Goal: Information Seeking & Learning: Learn about a topic

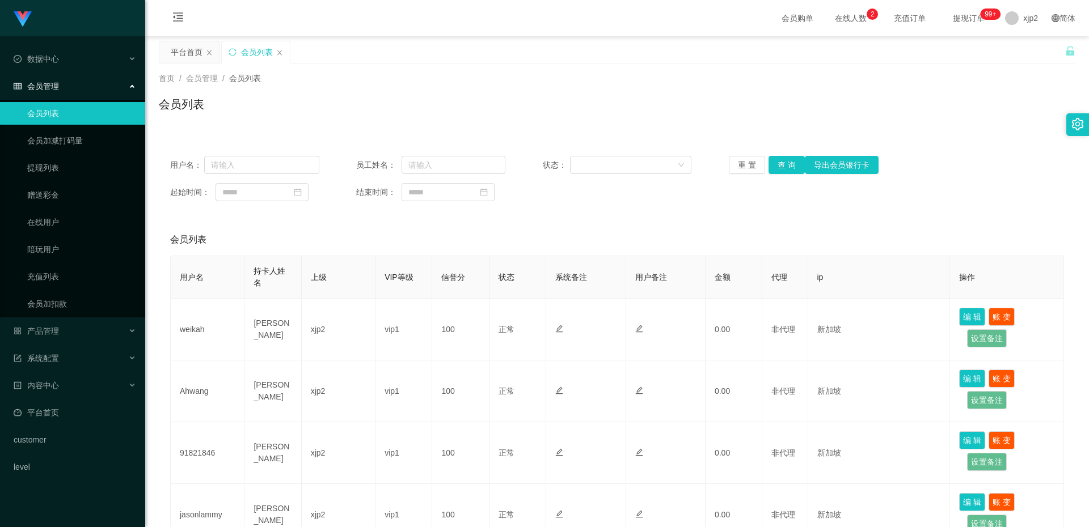
click at [50, 83] on span "会员管理" at bounding box center [36, 86] width 45 height 9
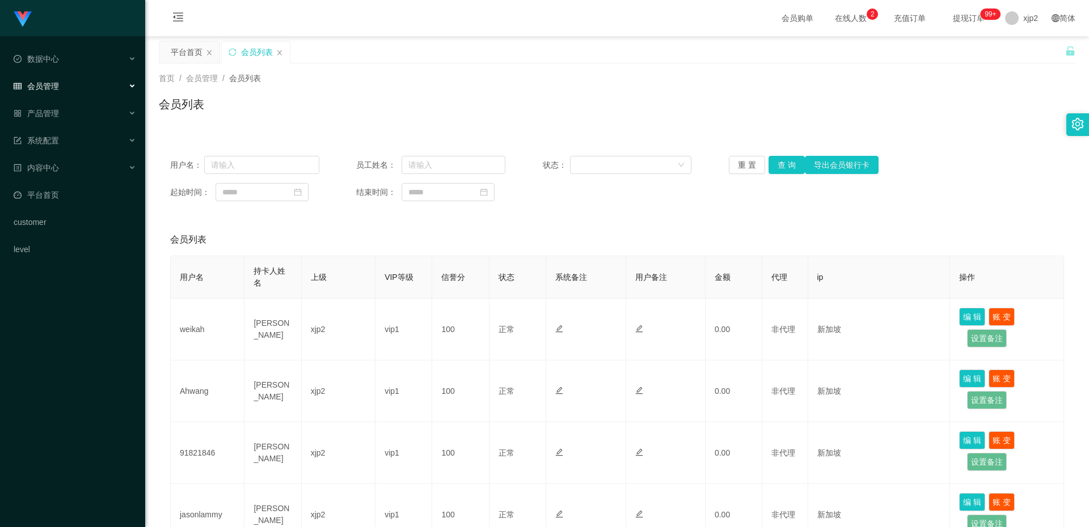
click at [58, 85] on span "会员管理" at bounding box center [36, 86] width 45 height 9
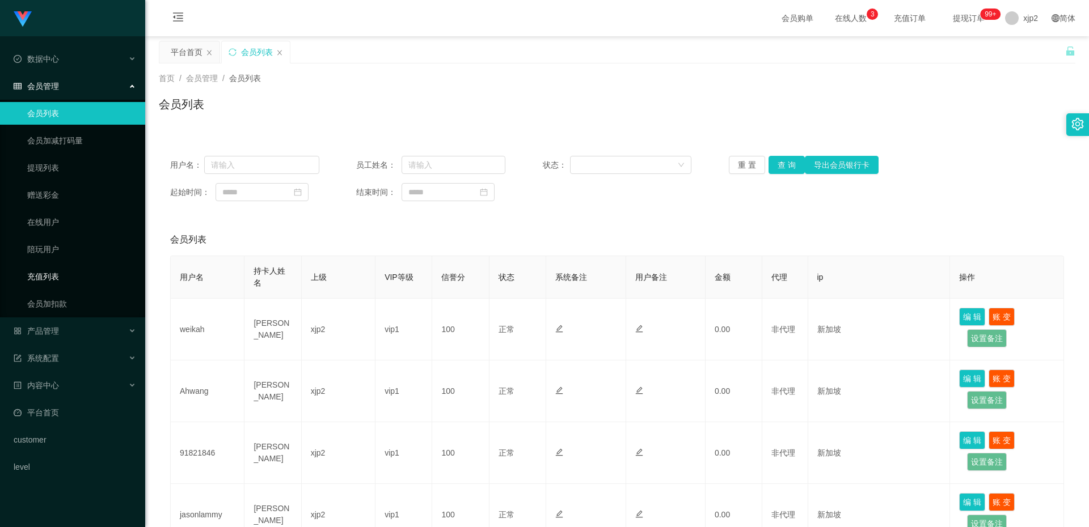
click at [53, 274] on link "充值列表" at bounding box center [81, 276] width 109 height 23
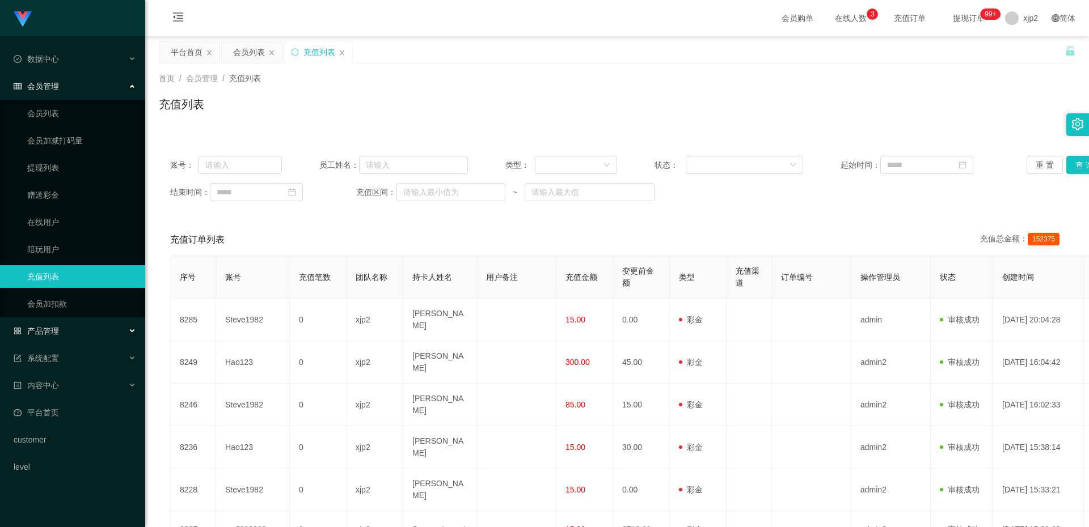
click at [100, 327] on div "产品管理" at bounding box center [72, 331] width 145 height 23
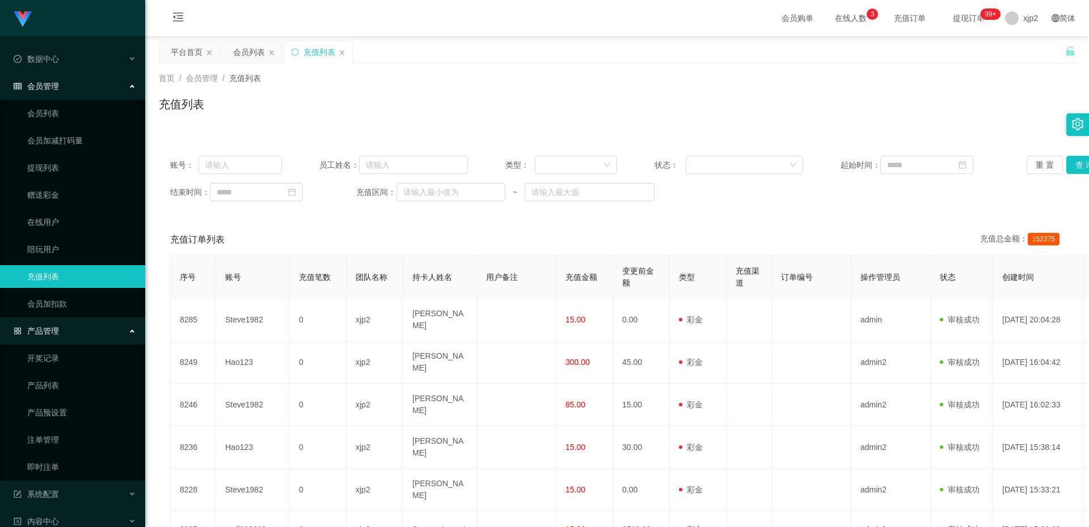
click at [98, 329] on div "产品管理" at bounding box center [72, 331] width 145 height 23
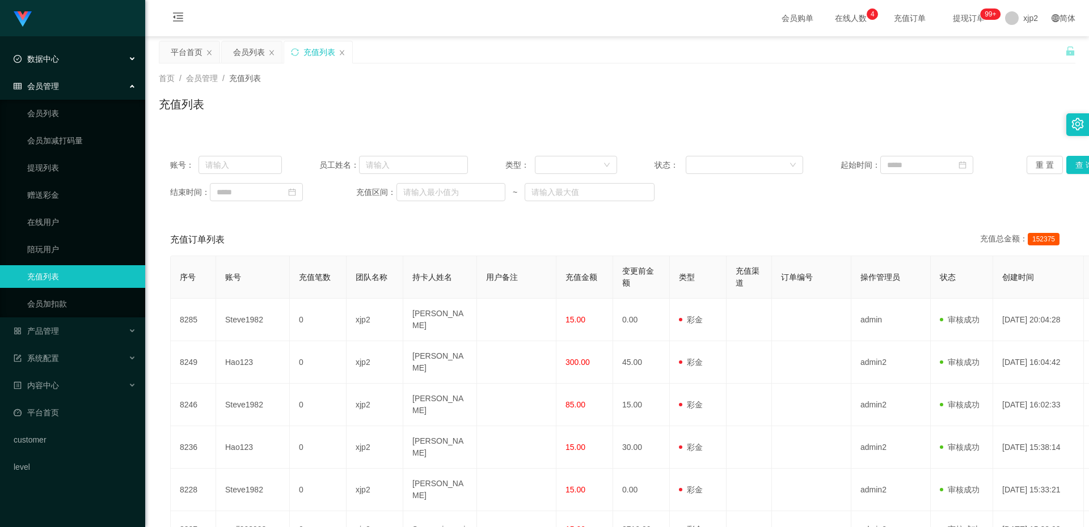
click at [87, 58] on div "数据中心" at bounding box center [72, 59] width 145 height 23
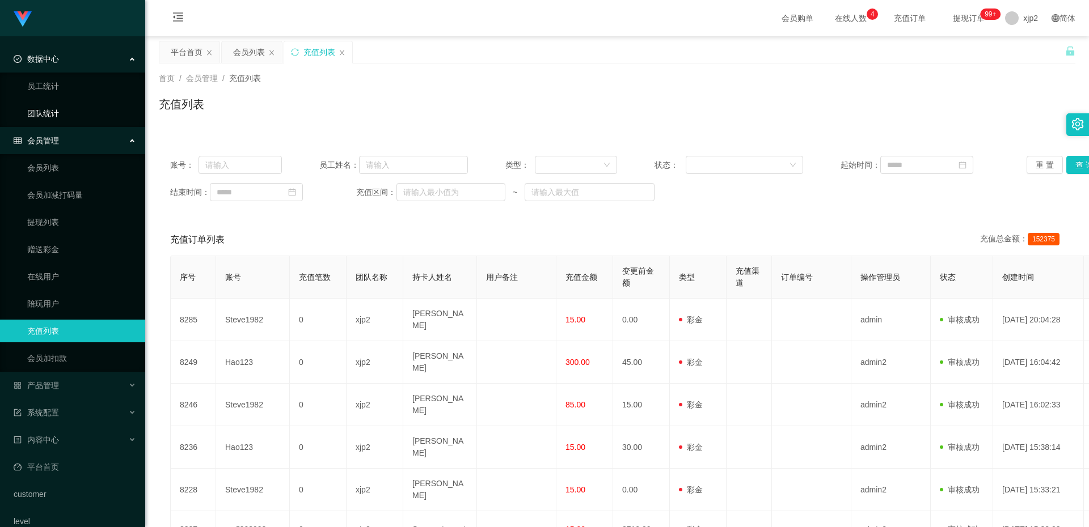
click at [50, 113] on link "团队统计" at bounding box center [81, 113] width 109 height 23
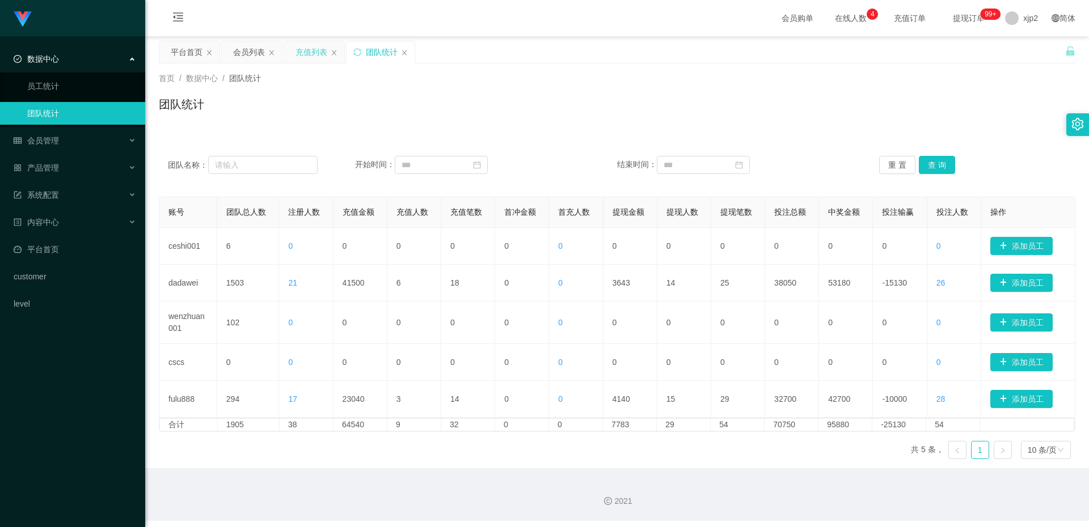
click at [310, 50] on div "充值列表" at bounding box center [311, 52] width 32 height 22
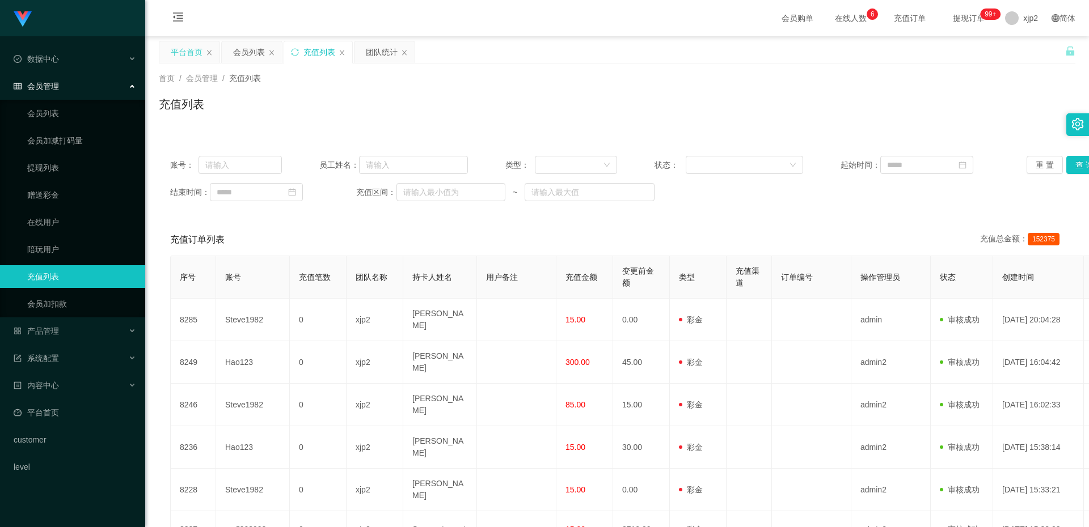
click at [198, 56] on div "平台首页" at bounding box center [187, 52] width 32 height 22
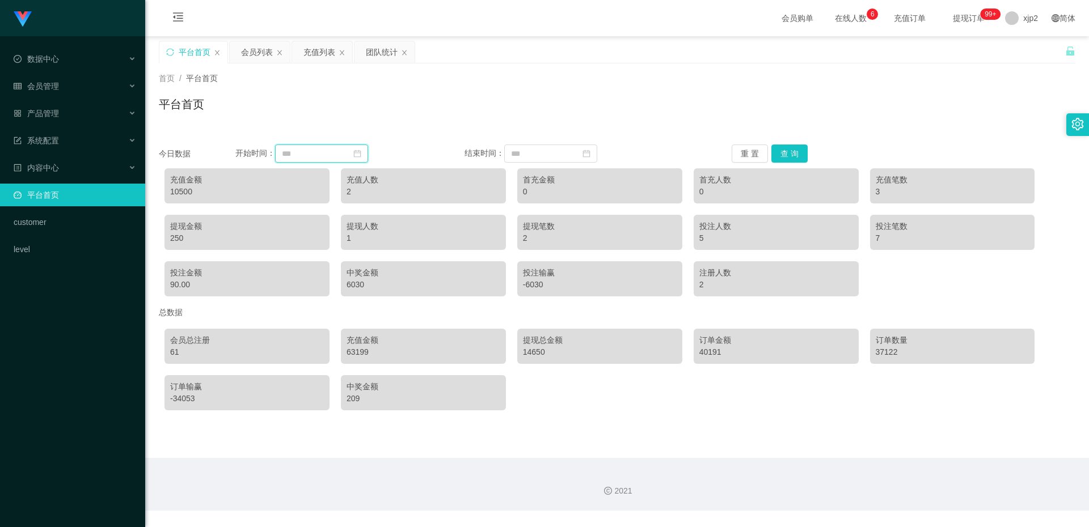
click at [307, 148] on input at bounding box center [321, 154] width 93 height 18
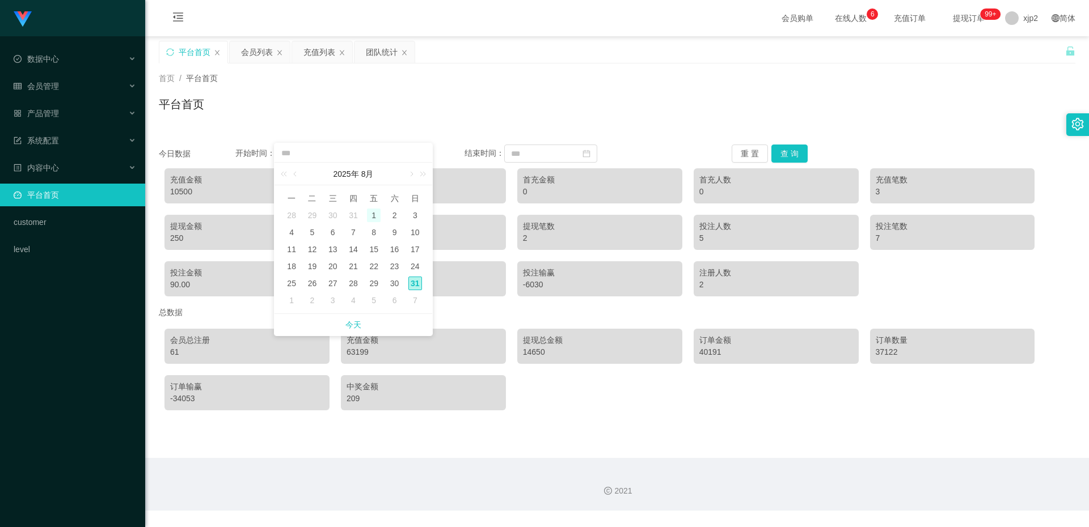
click at [375, 215] on div "1" at bounding box center [374, 216] width 14 height 14
type input "**********"
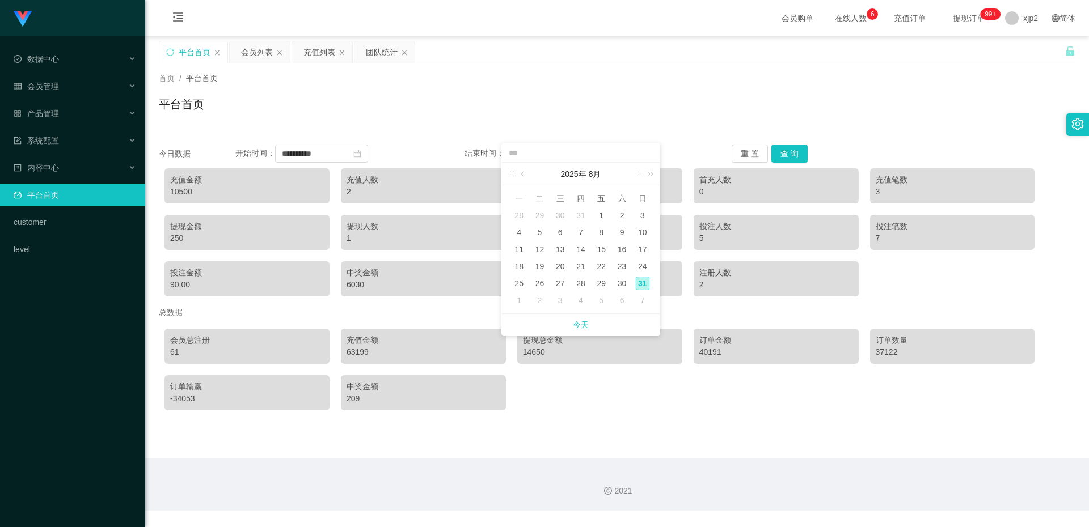
click at [646, 285] on div "31" at bounding box center [643, 284] width 14 height 14
type input "**********"
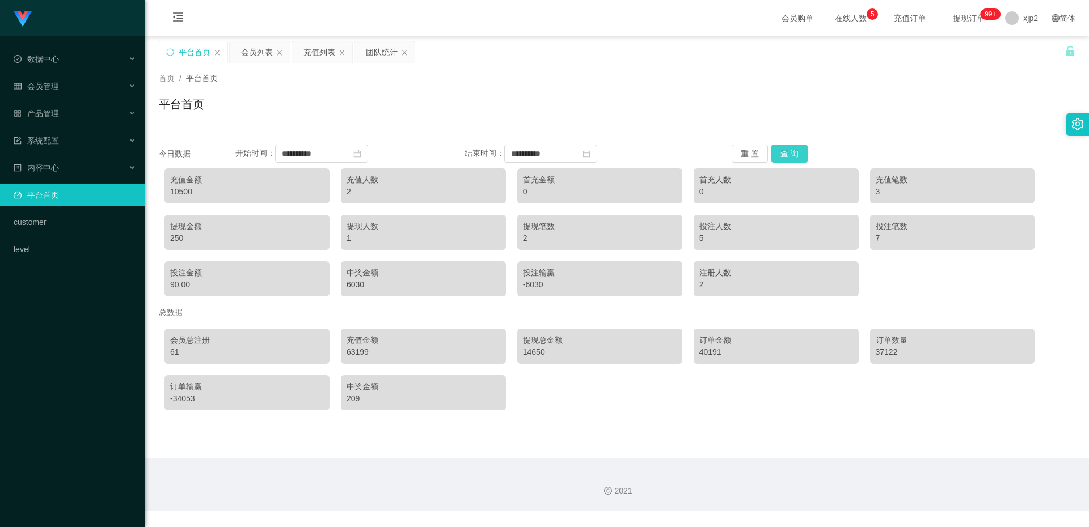
click at [791, 156] on button "查 询" at bounding box center [789, 154] width 36 height 18
click at [370, 241] on div "47" at bounding box center [423, 238] width 154 height 12
drag, startPoint x: 518, startPoint y: 194, endPoint x: 531, endPoint y: 194, distance: 12.5
click at [531, 194] on div "首充金额 500" at bounding box center [599, 185] width 165 height 35
click at [531, 194] on div "500" at bounding box center [600, 192] width 154 height 12
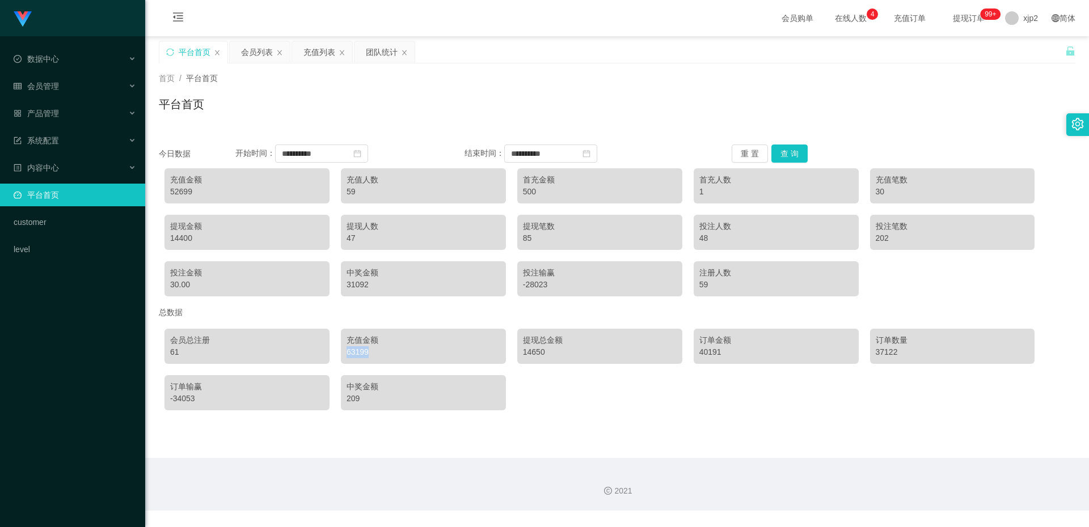
drag, startPoint x: 345, startPoint y: 354, endPoint x: 367, endPoint y: 354, distance: 22.1
click at [367, 354] on div "63199" at bounding box center [423, 352] width 154 height 12
drag, startPoint x: 345, startPoint y: 354, endPoint x: 368, endPoint y: 354, distance: 22.7
click at [367, 354] on div "63199" at bounding box center [423, 352] width 154 height 12
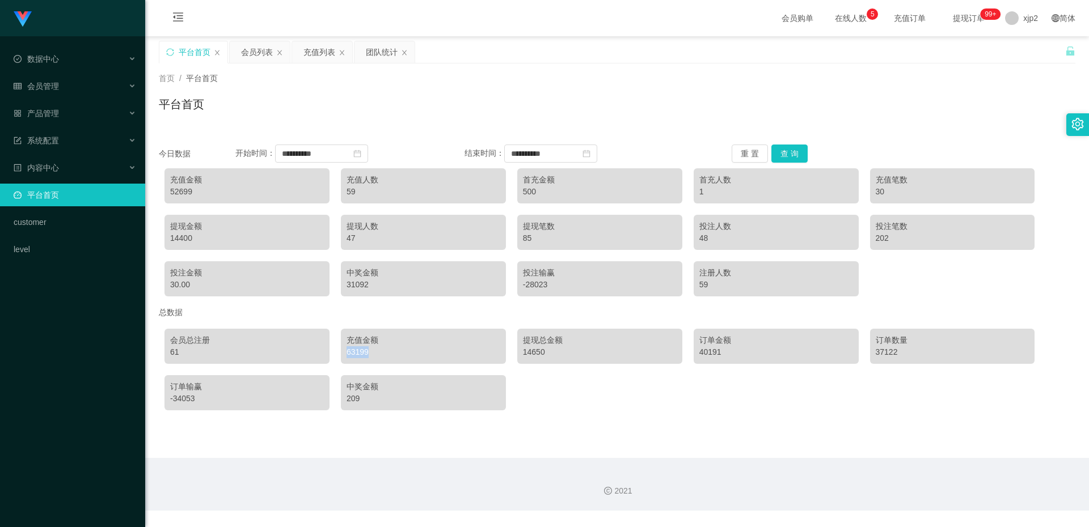
click at [370, 354] on div "63199" at bounding box center [423, 352] width 154 height 12
click at [890, 353] on div "37122" at bounding box center [952, 352] width 154 height 12
click at [171, 194] on div "52699" at bounding box center [247, 192] width 154 height 12
click at [170, 194] on div "52699" at bounding box center [247, 192] width 154 height 12
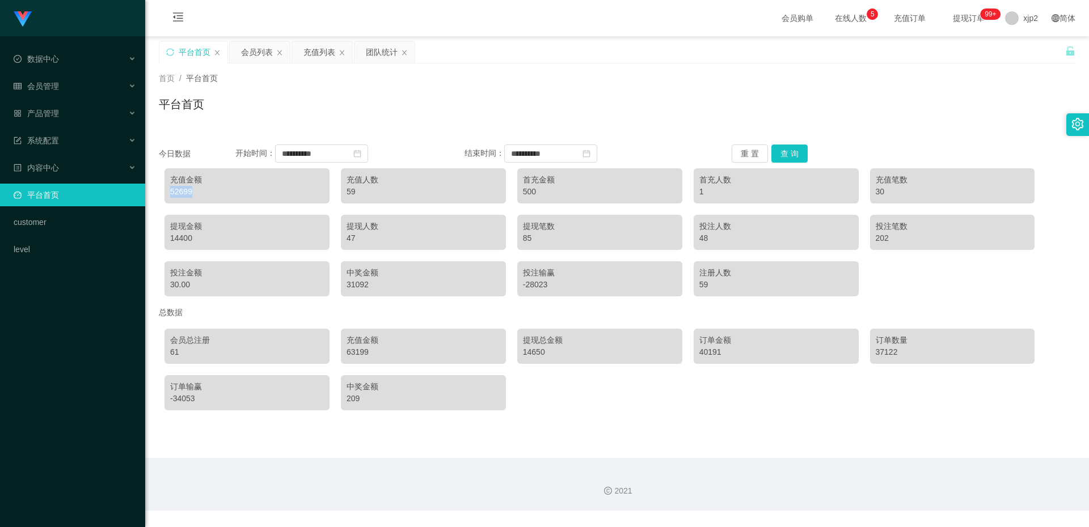
click at [170, 194] on div "52699" at bounding box center [247, 192] width 154 height 12
click at [189, 197] on div "52699" at bounding box center [247, 192] width 154 height 12
click at [254, 44] on div "会员列表" at bounding box center [257, 52] width 32 height 22
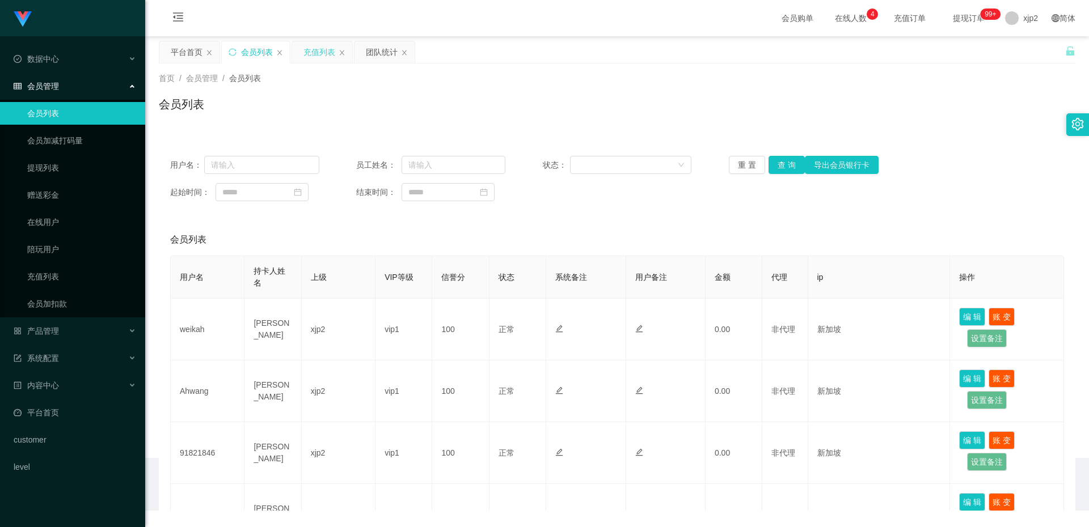
click at [308, 50] on div "充值列表" at bounding box center [319, 52] width 32 height 22
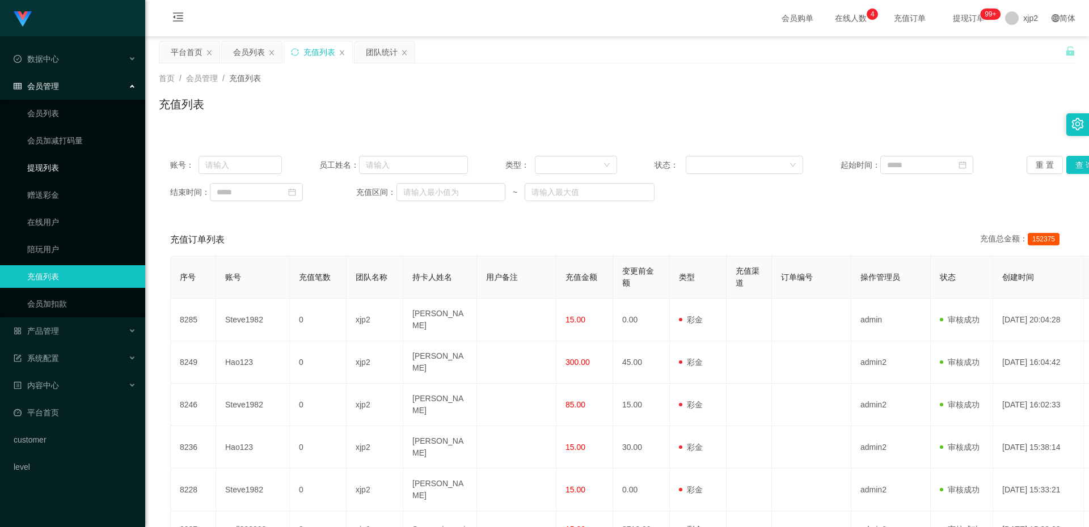
click at [53, 164] on link "提现列表" at bounding box center [81, 167] width 109 height 23
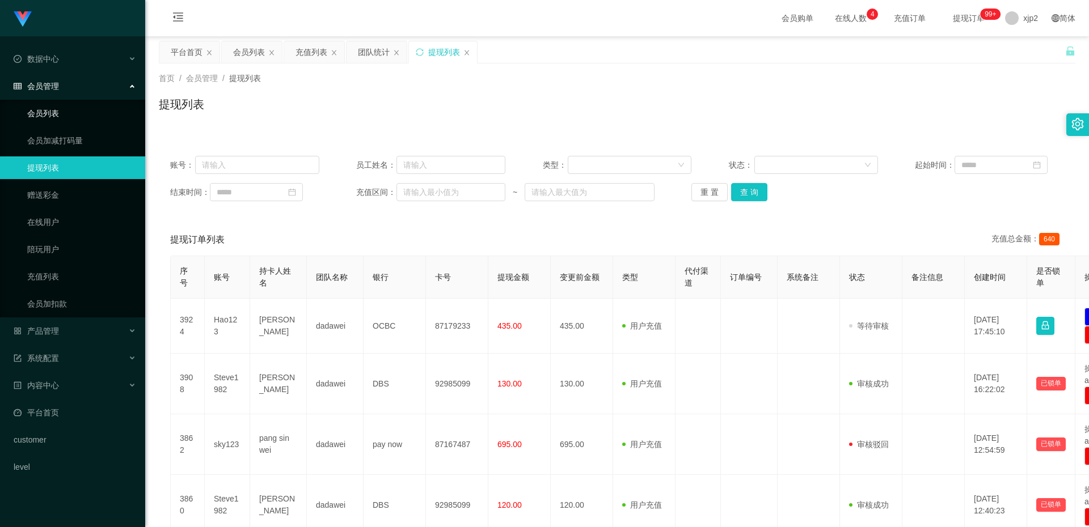
click at [78, 117] on link "会员列表" at bounding box center [81, 113] width 109 height 23
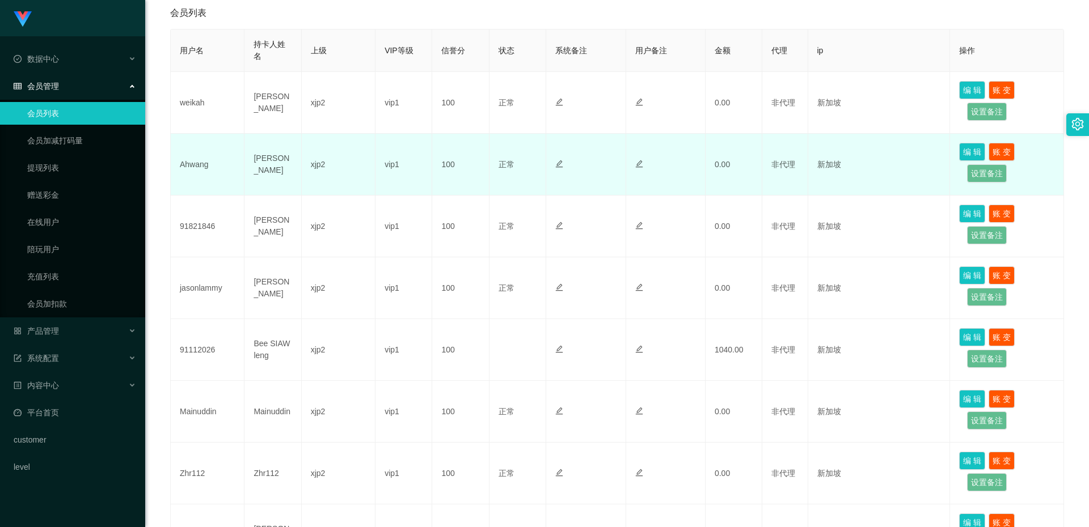
scroll to position [57, 0]
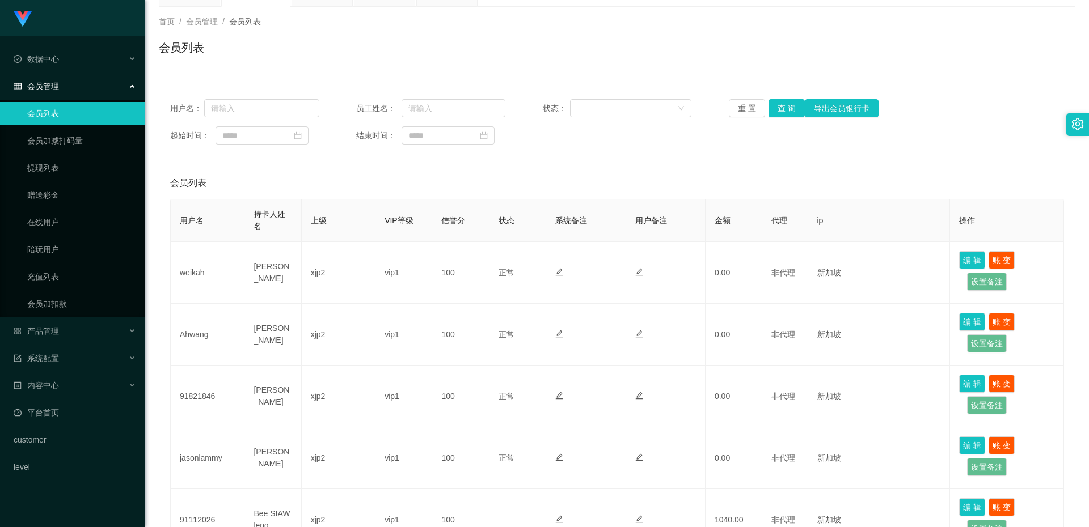
click at [92, 83] on div "会员管理" at bounding box center [72, 86] width 145 height 23
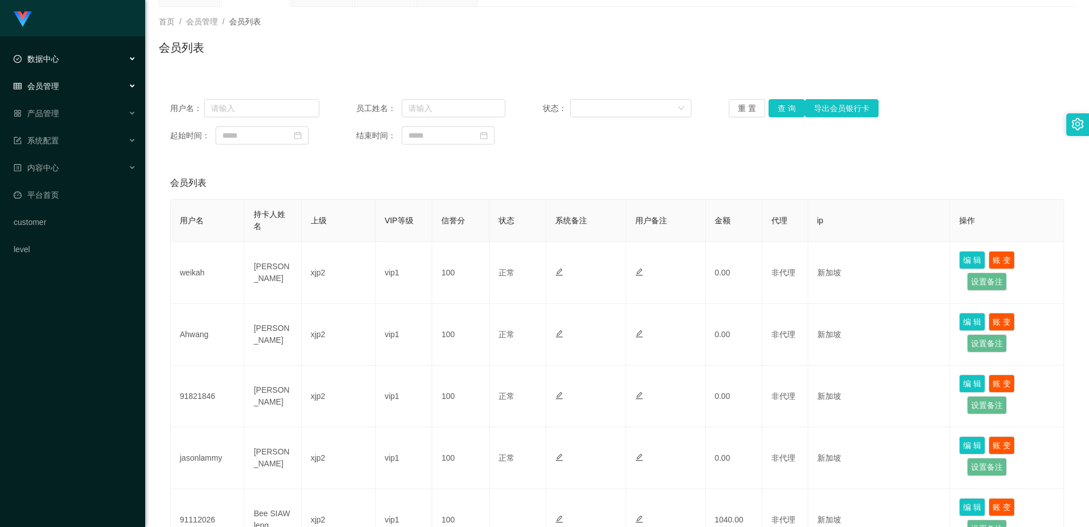
click at [94, 65] on div "数据中心" at bounding box center [72, 59] width 145 height 23
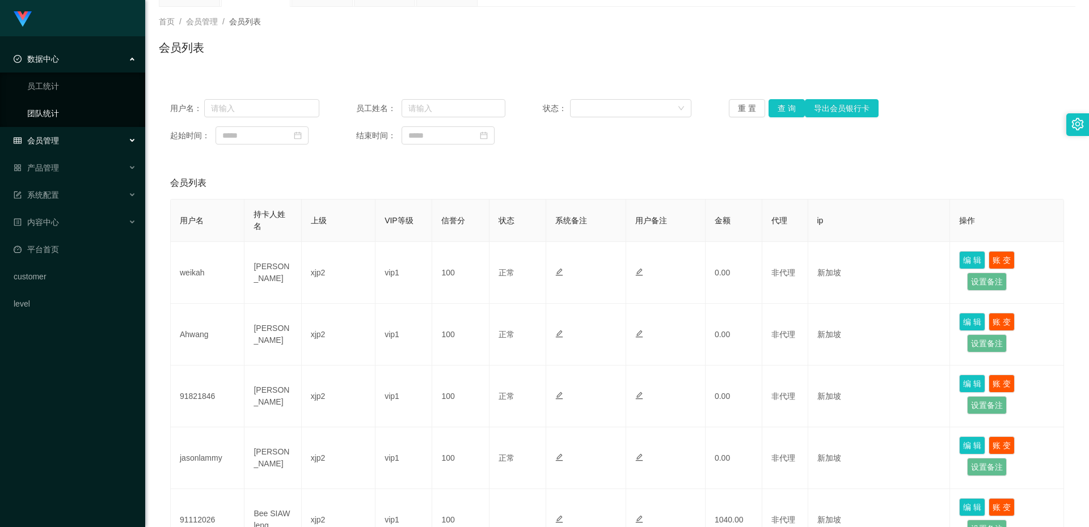
click at [44, 109] on link "团队统计" at bounding box center [81, 113] width 109 height 23
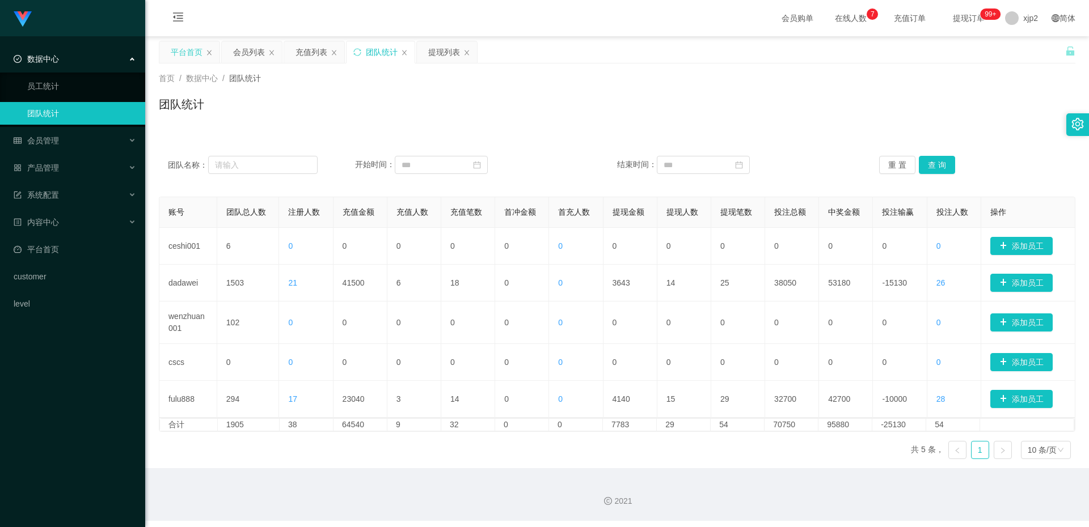
drag, startPoint x: 192, startPoint y: 44, endPoint x: 190, endPoint y: 49, distance: 5.9
click at [191, 44] on div "平台首页" at bounding box center [187, 52] width 32 height 22
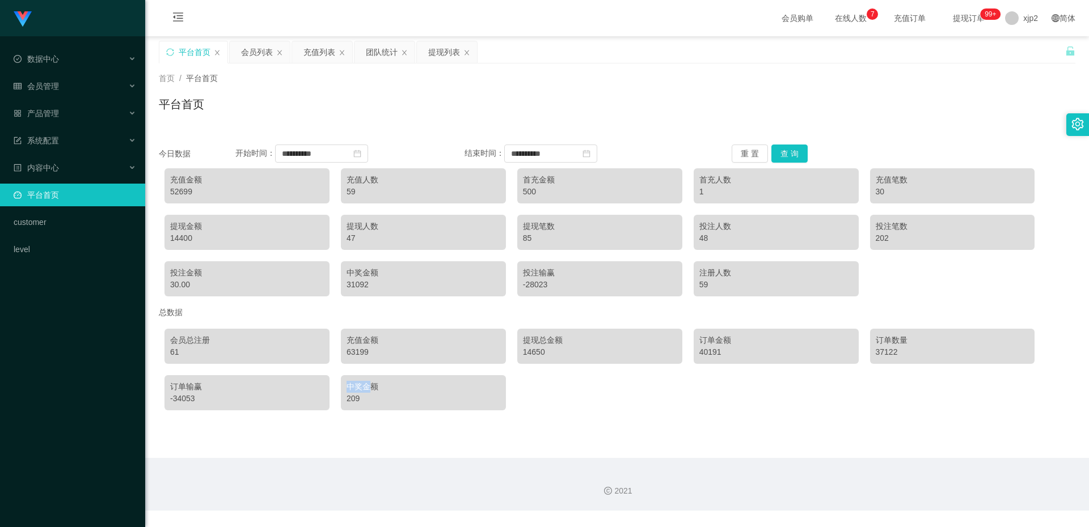
drag, startPoint x: 346, startPoint y: 388, endPoint x: 373, endPoint y: 390, distance: 26.1
click at [373, 390] on div "中奖金额" at bounding box center [423, 387] width 154 height 12
drag, startPoint x: 696, startPoint y: 282, endPoint x: 713, endPoint y: 284, distance: 17.7
click at [713, 284] on div "59" at bounding box center [776, 285] width 154 height 12
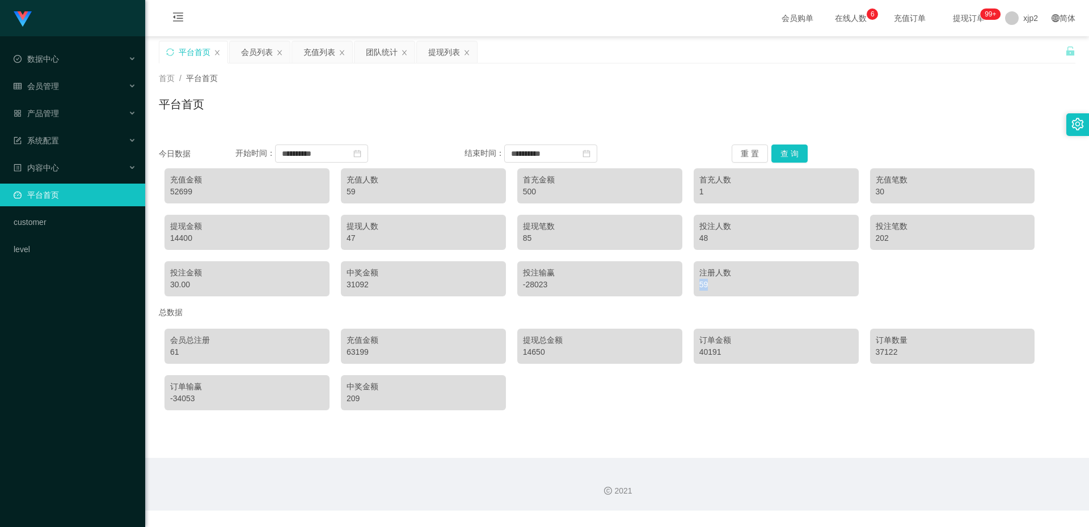
click at [713, 284] on div "59" at bounding box center [776, 285] width 154 height 12
click at [712, 286] on div "59" at bounding box center [776, 285] width 154 height 12
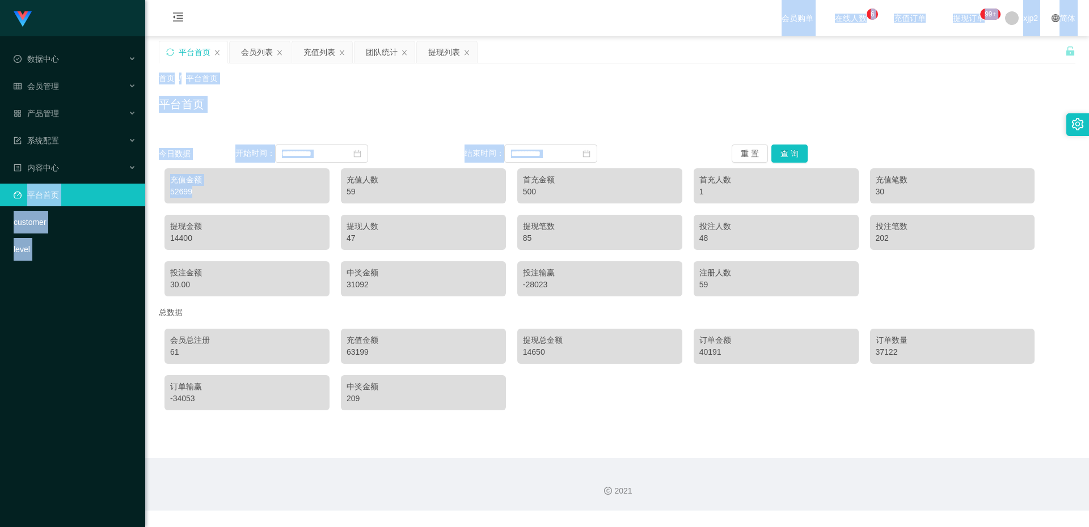
drag, startPoint x: 166, startPoint y: 188, endPoint x: 130, endPoint y: 181, distance: 36.8
click at [124, 181] on section "**********" at bounding box center [544, 255] width 1089 height 511
click at [204, 193] on div "52699" at bounding box center [247, 192] width 154 height 12
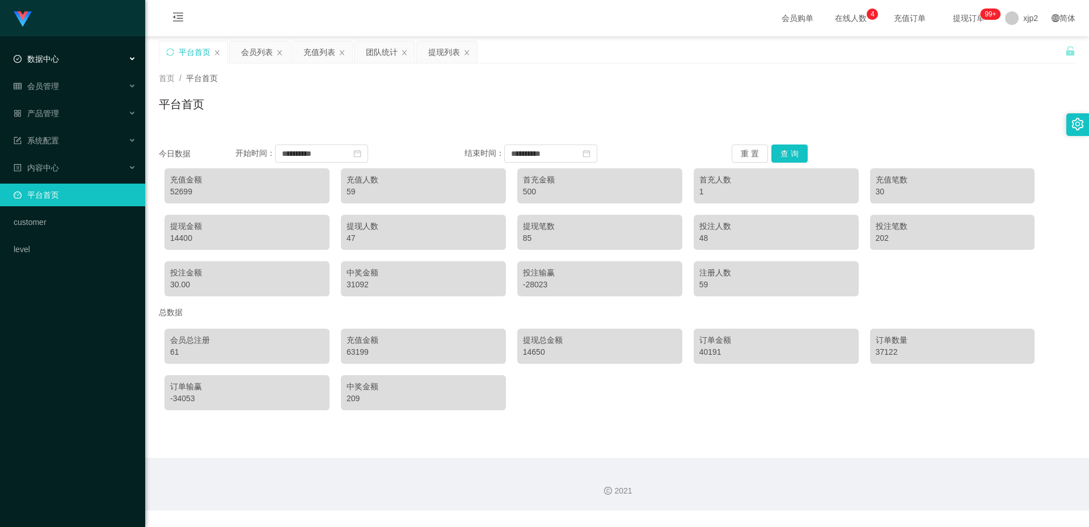
click at [61, 62] on div "数据中心" at bounding box center [72, 59] width 145 height 23
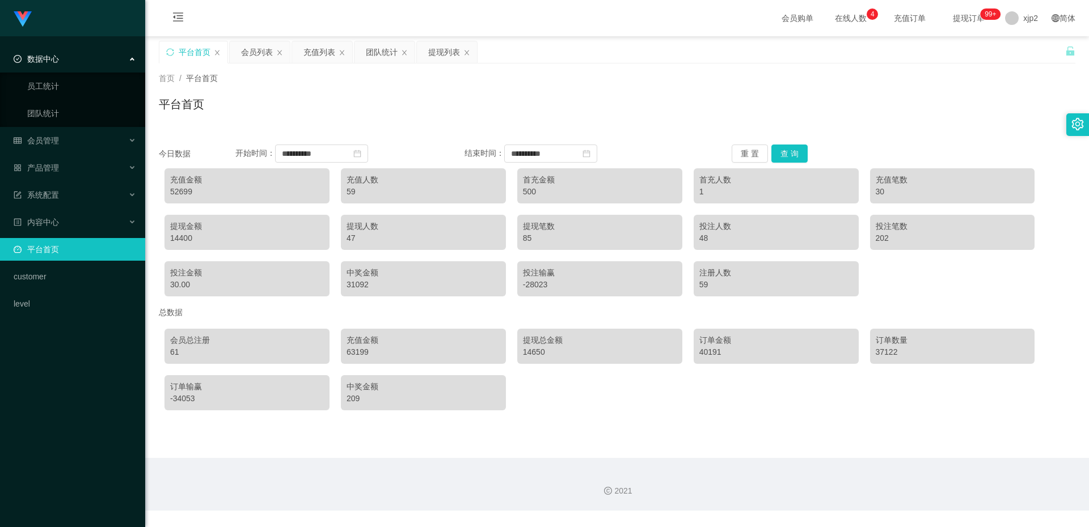
click at [61, 62] on div "数据中心" at bounding box center [72, 59] width 145 height 23
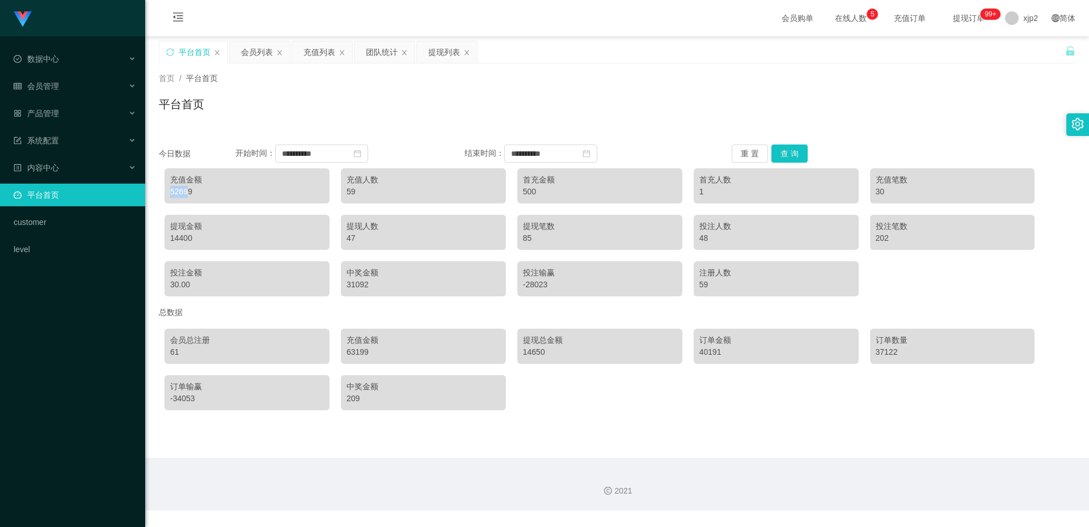
drag, startPoint x: 170, startPoint y: 191, endPoint x: 186, endPoint y: 192, distance: 16.5
click at [186, 192] on div "充值金额 52699" at bounding box center [246, 185] width 165 height 35
click at [186, 192] on div "52699" at bounding box center [247, 192] width 154 height 12
drag, startPoint x: 195, startPoint y: 193, endPoint x: 159, endPoint y: 187, distance: 36.3
click at [159, 187] on div "充值金额 52699 充值人数 59 首充金额 500 首充人数 1 充值笔数 30 提现金额 14400 提现人数 47 提现笔数 85 投注人数 48 投…" at bounding box center [617, 232] width 916 height 139
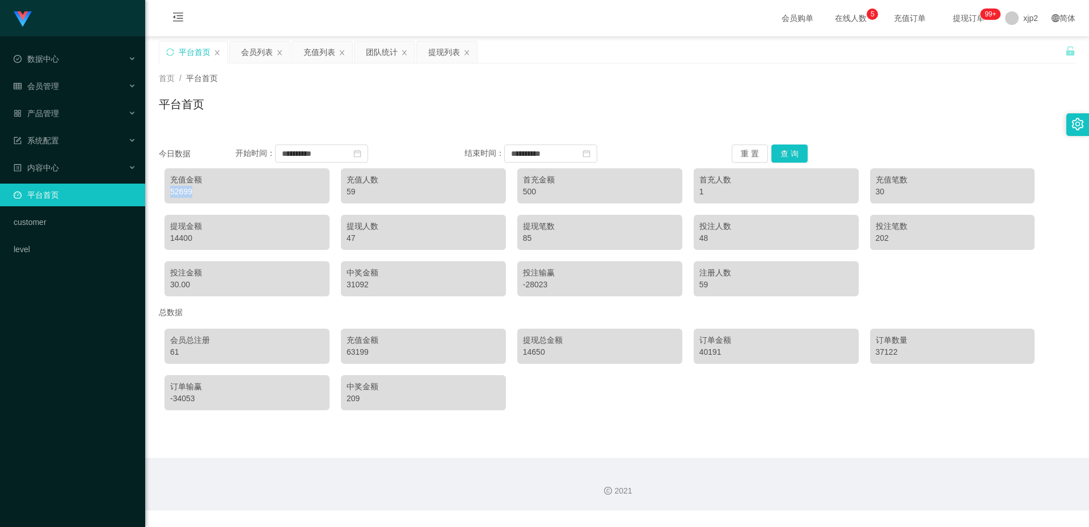
click at [165, 187] on div "充值金额 52699" at bounding box center [246, 185] width 165 height 35
drag, startPoint x: 202, startPoint y: 238, endPoint x: 153, endPoint y: 238, distance: 48.8
click at [153, 238] on main "**********" at bounding box center [617, 247] width 944 height 422
click at [183, 242] on div "14400" at bounding box center [247, 238] width 154 height 12
click at [163, 286] on div "充值金额 52699 充值人数 59 首充金额 500 首充人数 1 充值笔数 30 提现金额 14400 提现人数 47 提现笔数 85 投注人数 48 投…" at bounding box center [617, 232] width 916 height 139
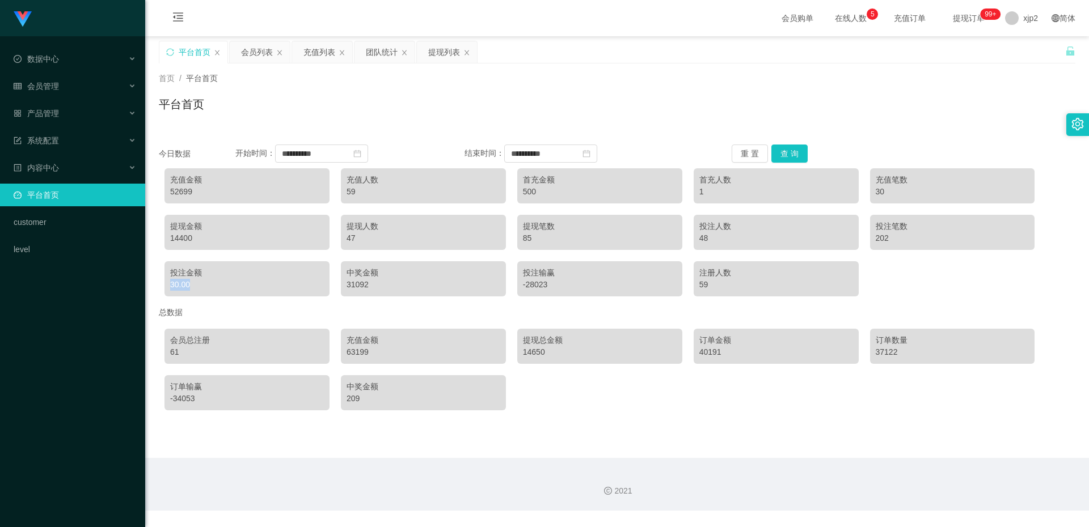
click at [176, 286] on div "30.00" at bounding box center [247, 285] width 154 height 12
drag, startPoint x: 372, startPoint y: 290, endPoint x: 331, endPoint y: 282, distance: 41.7
click at [331, 282] on div "充值金额 52699 充值人数 59 首充金额 500 首充人数 1 充值笔数 30 提现金额 14400 提现人数 47 提现笔数 85 投注人数 48 投…" at bounding box center [617, 232] width 916 height 139
click at [350, 284] on div "31092" at bounding box center [423, 285] width 154 height 12
click at [496, 282] on div "充值金额 52699 充值人数 59 首充金额 500 首充人数 1 充值笔数 30 提现金额 14400 提现人数 47 提现笔数 85 投注人数 48 投…" at bounding box center [617, 232] width 916 height 139
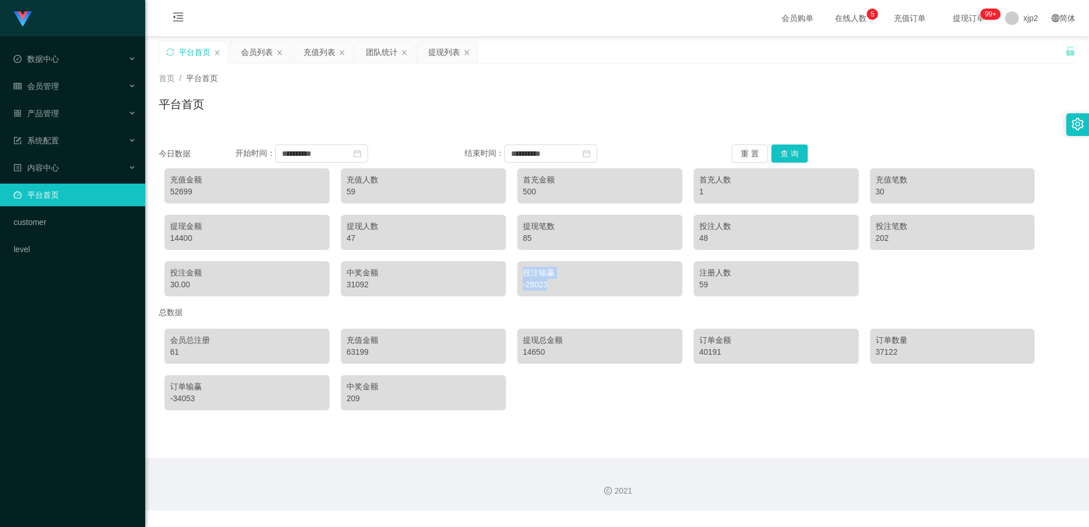
drag, startPoint x: 529, startPoint y: 287, endPoint x: 535, endPoint y: 287, distance: 6.3
click at [529, 287] on div "-28023" at bounding box center [600, 285] width 154 height 12
drag, startPoint x: 510, startPoint y: 235, endPoint x: 483, endPoint y: 235, distance: 27.2
click at [483, 235] on div "充值金额 52699 充值人数 59 首充金额 500 首充人数 1 充值笔数 30 提现金额 14400 提现人数 47 提现笔数 85 投注人数 48 投…" at bounding box center [617, 232] width 916 height 139
click at [519, 239] on div "提现笔数 85" at bounding box center [599, 232] width 165 height 35
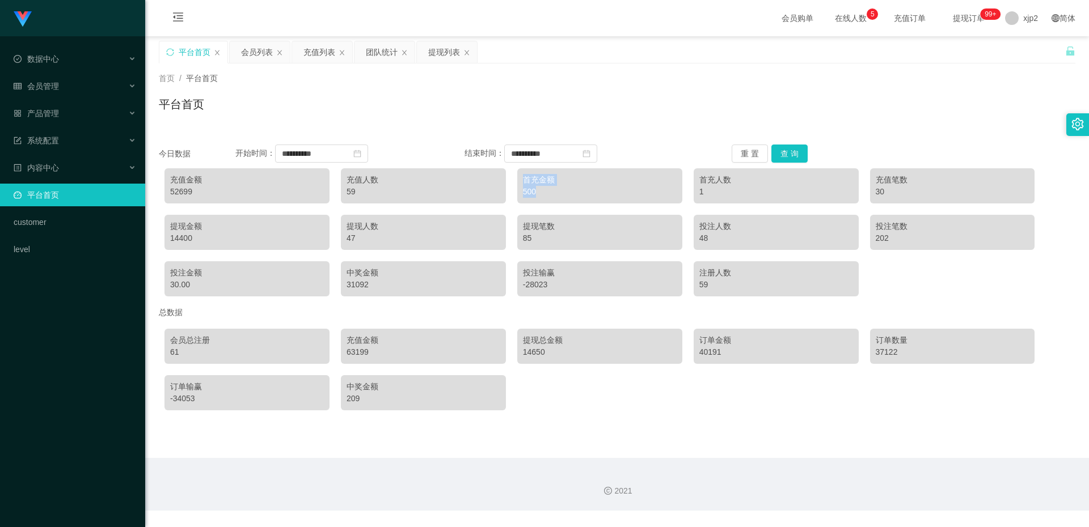
drag, startPoint x: 513, startPoint y: 190, endPoint x: 472, endPoint y: 190, distance: 40.8
click at [461, 190] on div "充值金额 52699 充值人数 59 首充金额 500 首充人数 1 充值笔数 30 提现金额 14400 提现人数 47 提现笔数 85 投注人数 48 投…" at bounding box center [617, 232] width 916 height 139
click at [527, 193] on div "500" at bounding box center [600, 192] width 154 height 12
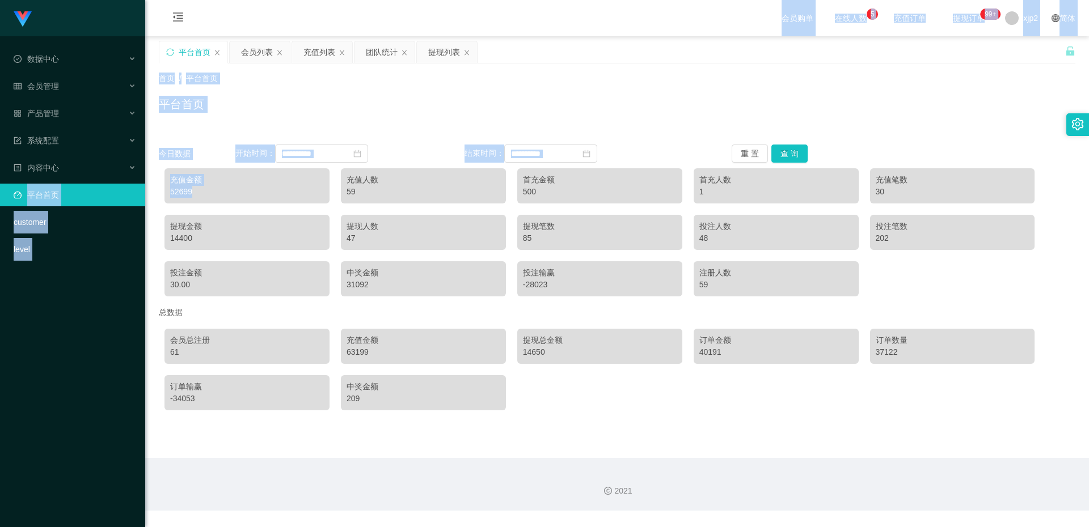
drag, startPoint x: 195, startPoint y: 192, endPoint x: 141, endPoint y: 188, distance: 54.6
click at [138, 188] on section "**********" at bounding box center [544, 255] width 1089 height 511
click at [185, 189] on div "52699" at bounding box center [247, 192] width 154 height 12
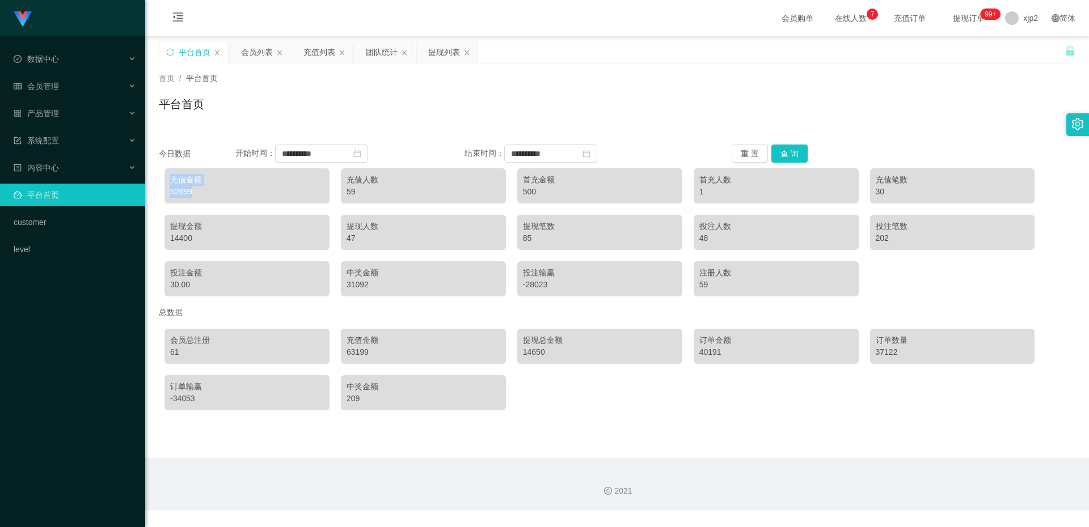
drag, startPoint x: 193, startPoint y: 189, endPoint x: 165, endPoint y: 185, distance: 28.2
click at [165, 185] on div "充值金额 52699" at bounding box center [246, 185] width 165 height 35
click at [193, 189] on div "52699" at bounding box center [247, 192] width 154 height 12
drag, startPoint x: 350, startPoint y: 353, endPoint x: 341, endPoint y: 352, distance: 8.5
click at [341, 352] on div "充值金额 63199" at bounding box center [423, 346] width 165 height 35
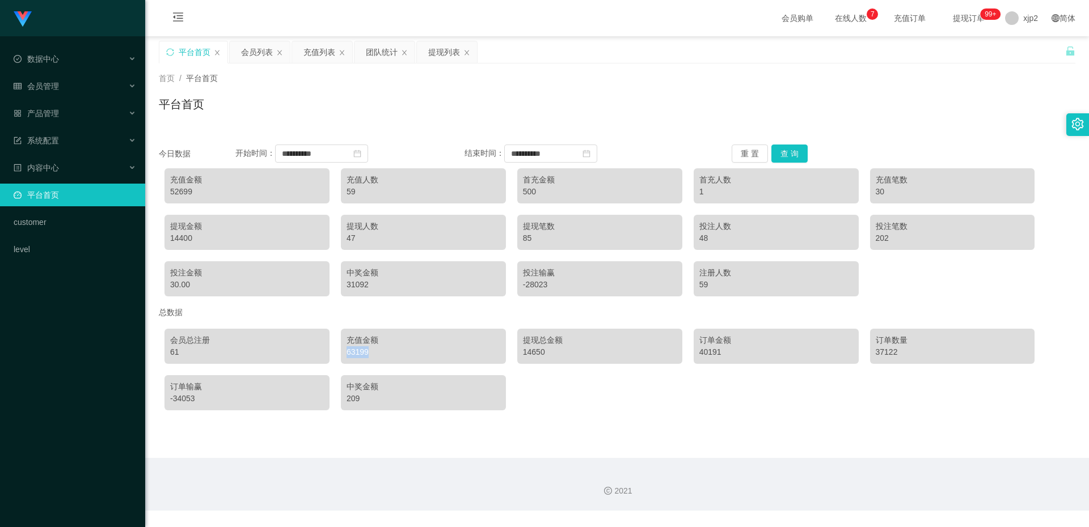
click at [344, 352] on div "充值金额 63199" at bounding box center [423, 346] width 165 height 35
drag, startPoint x: 540, startPoint y: 354, endPoint x: 503, endPoint y: 350, distance: 37.1
click at [503, 350] on div "会员总注册 61 充值金额 63199 提现总金额 14650 订单金额 40191 订单数量 37122 订单输赢 -34053 中奖金额 209" at bounding box center [617, 369] width 916 height 93
click at [532, 354] on div "14650" at bounding box center [600, 352] width 154 height 12
drag, startPoint x: 382, startPoint y: 352, endPoint x: 331, endPoint y: 348, distance: 50.6
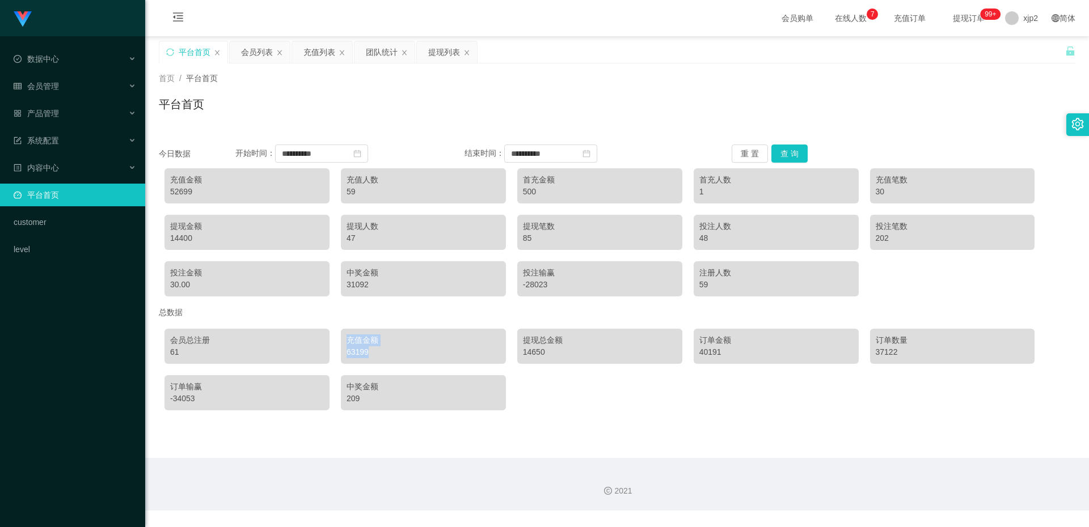
click at [331, 348] on div "会员总注册 61 充值金额 63199 提现总金额 14650 订单金额 40191 订单数量 37122 订单输赢 -34053 中奖金额 209" at bounding box center [617, 369] width 916 height 93
click at [346, 348] on div "63199" at bounding box center [423, 352] width 154 height 12
drag, startPoint x: 165, startPoint y: 352, endPoint x: 155, endPoint y: 350, distance: 10.3
click at [152, 352] on main "**********" at bounding box center [617, 247] width 944 height 422
click at [219, 330] on div "会员总注册 61" at bounding box center [246, 346] width 165 height 35
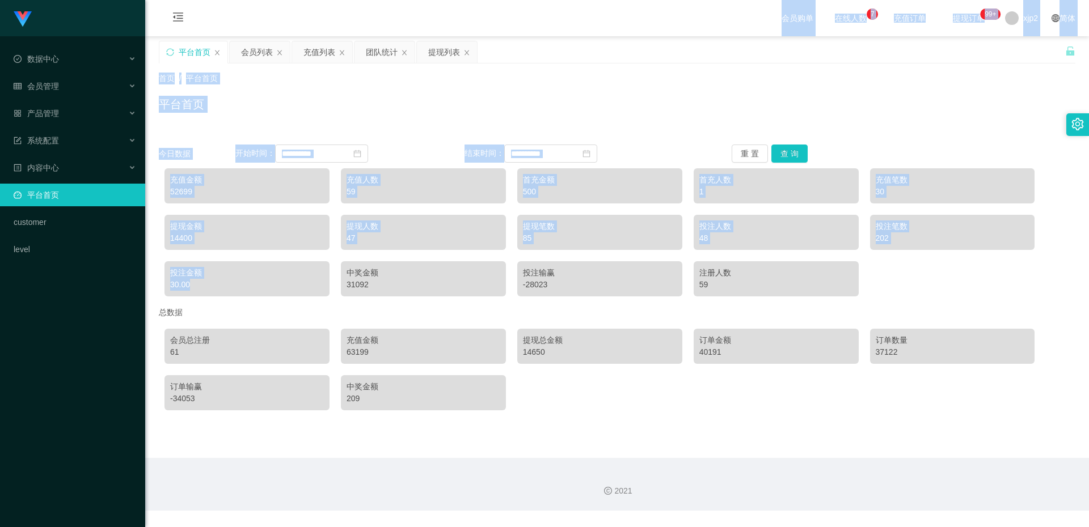
drag, startPoint x: 197, startPoint y: 285, endPoint x: 111, endPoint y: 280, distance: 86.3
click at [110, 280] on section "**********" at bounding box center [544, 255] width 1089 height 511
click at [205, 257] on div "充值金额 52699 充值人数 59 首充金额 500 首充人数 1 充值笔数 30 提现金额 14400 提现人数 47 提现笔数 85 投注人数 48 投…" at bounding box center [617, 232] width 916 height 139
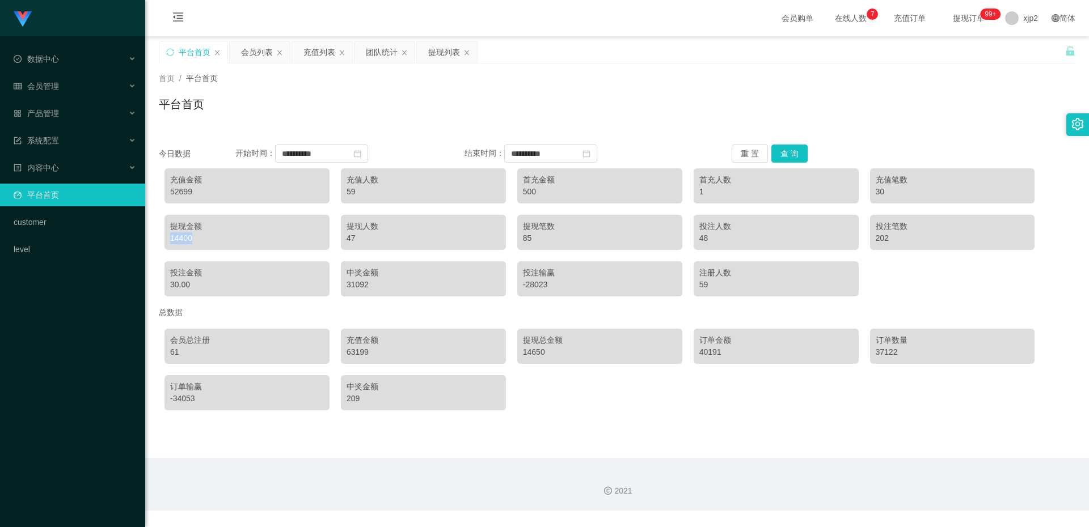
drag, startPoint x: 199, startPoint y: 238, endPoint x: 145, endPoint y: 238, distance: 53.9
click at [143, 238] on section "**********" at bounding box center [544, 255] width 1089 height 511
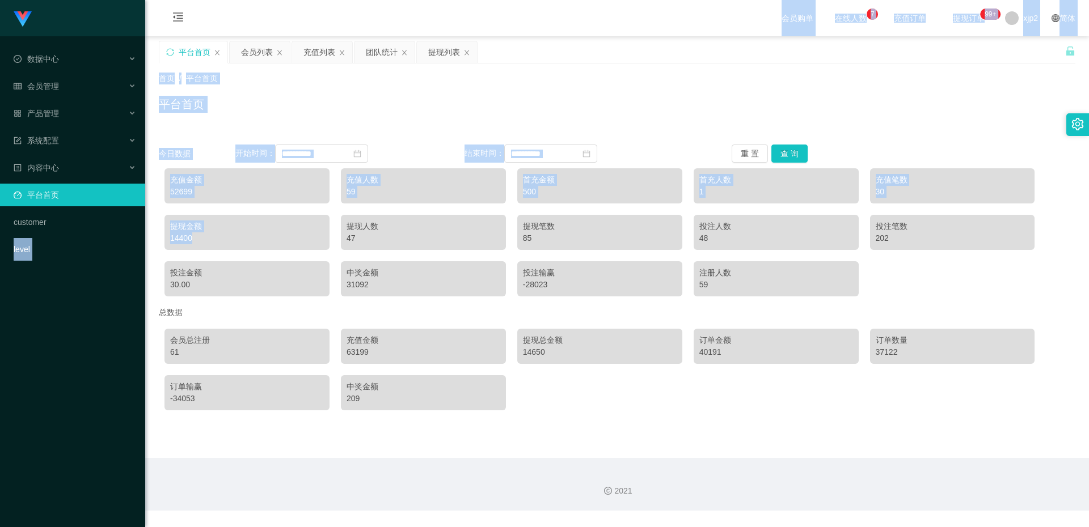
click at [200, 221] on div "提现金额" at bounding box center [247, 227] width 154 height 12
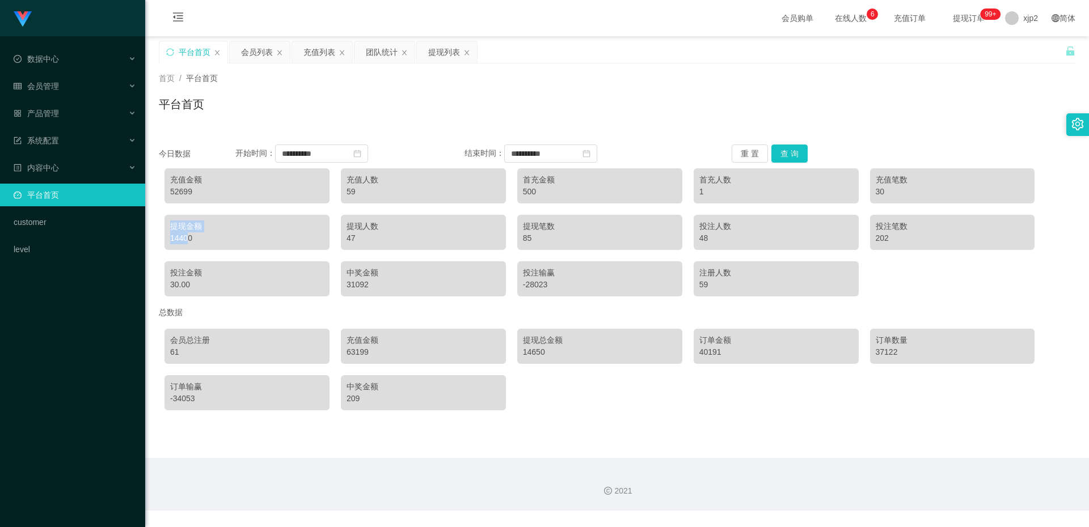
drag, startPoint x: 187, startPoint y: 235, endPoint x: 158, endPoint y: 229, distance: 29.5
click at [158, 229] on main "**********" at bounding box center [617, 247] width 944 height 422
click at [201, 219] on div "提现金额 14400" at bounding box center [246, 232] width 165 height 35
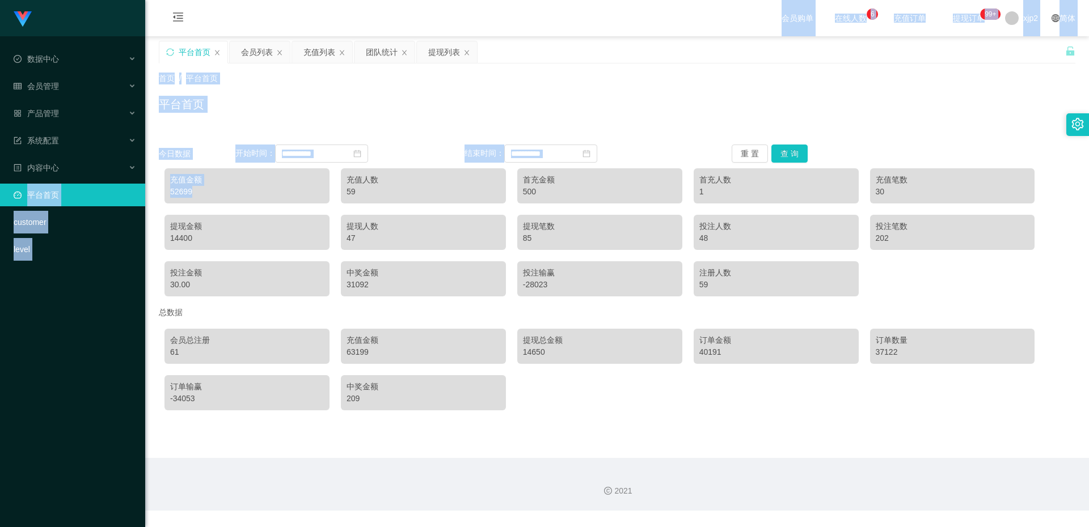
drag, startPoint x: 200, startPoint y: 195, endPoint x: 145, endPoint y: 193, distance: 55.6
click at [145, 193] on section "**********" at bounding box center [544, 255] width 1089 height 511
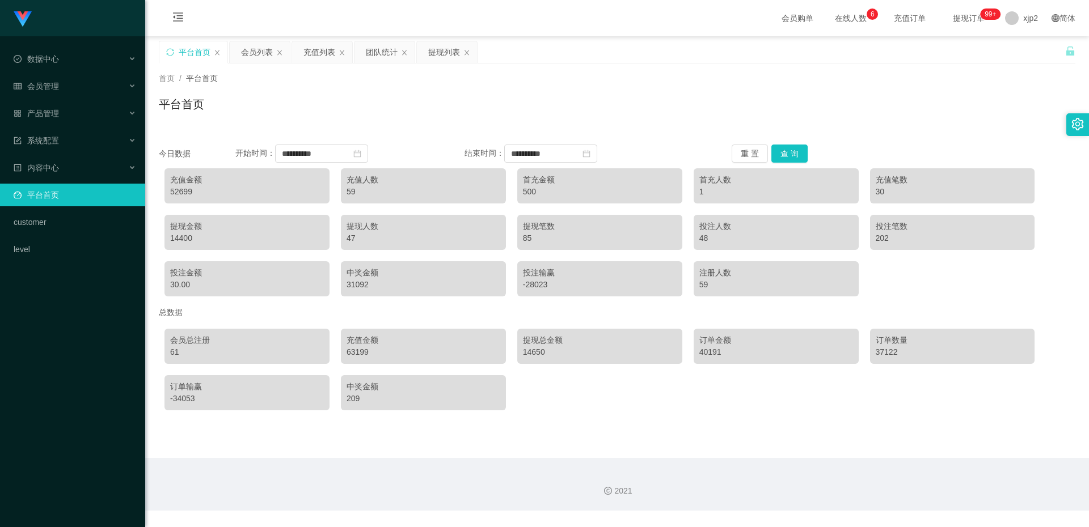
click at [220, 232] on div "提现金额" at bounding box center [247, 227] width 154 height 12
drag, startPoint x: 209, startPoint y: 354, endPoint x: 201, endPoint y: 329, distance: 25.6
click at [189, 354] on div "61" at bounding box center [247, 352] width 154 height 12
